Goal: Communication & Community: Connect with others

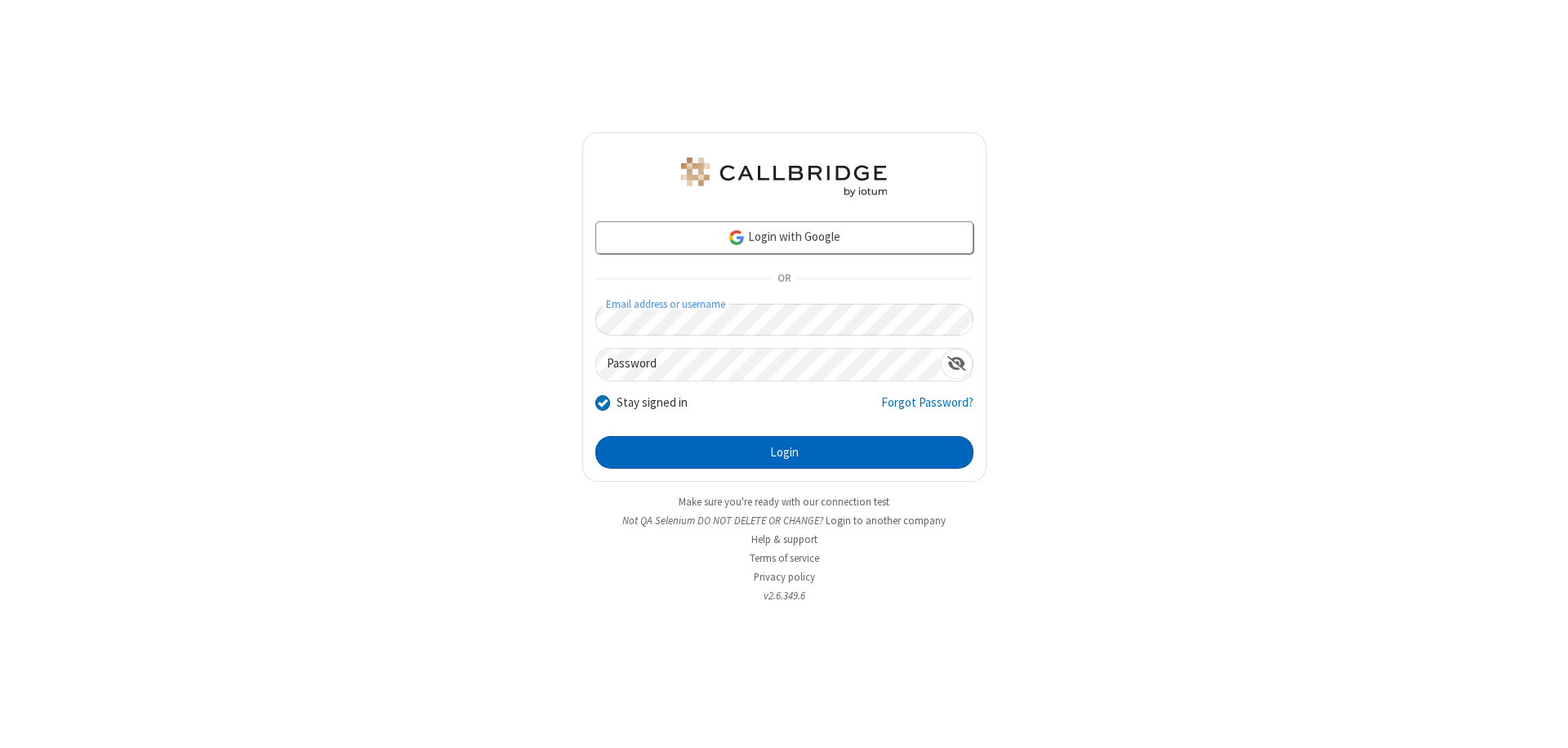
click at [784, 452] on button "Login" at bounding box center [784, 452] width 378 height 33
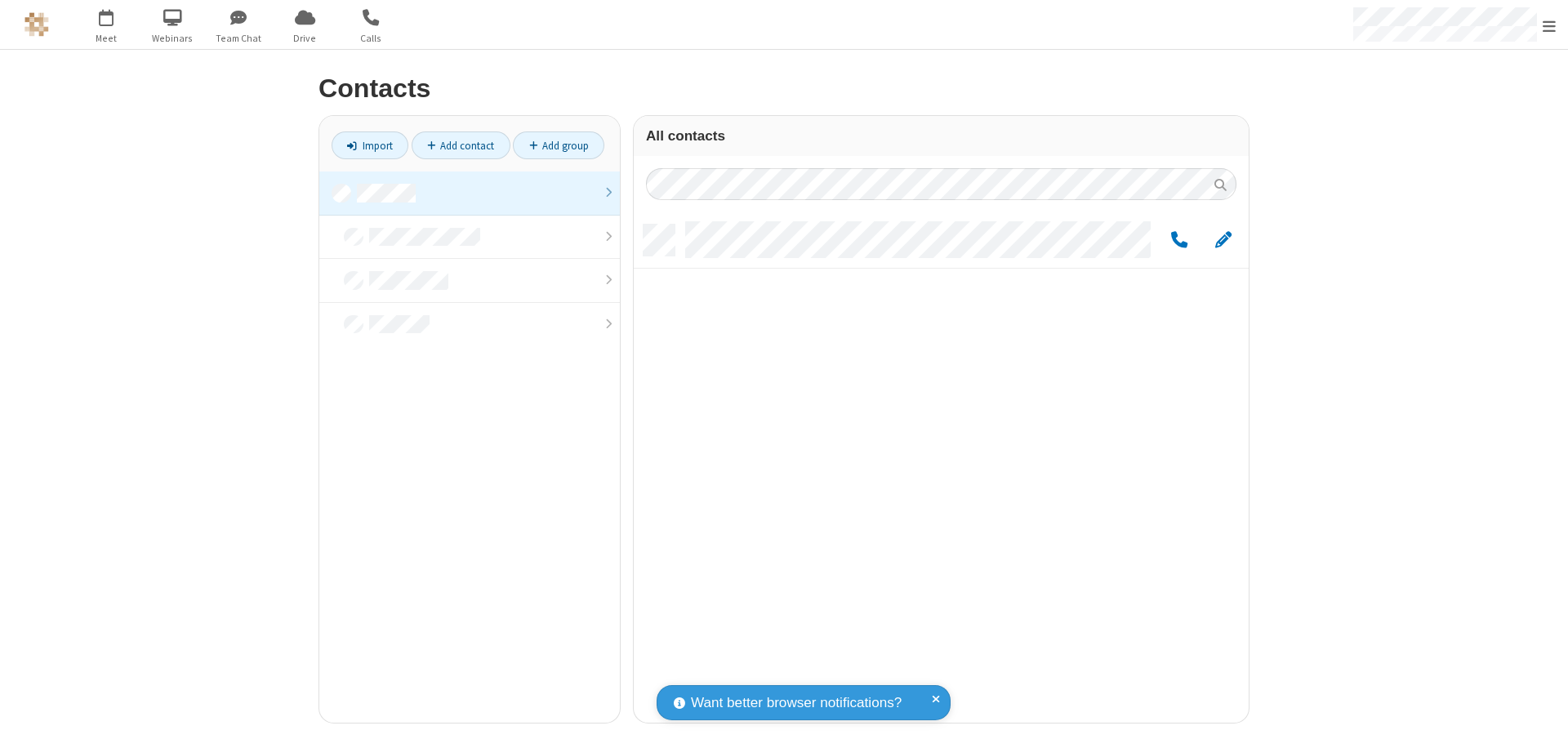
scroll to position [498, 603]
click at [558, 145] on link "Add group" at bounding box center [558, 145] width 92 height 28
